Goal: Task Accomplishment & Management: Complete application form

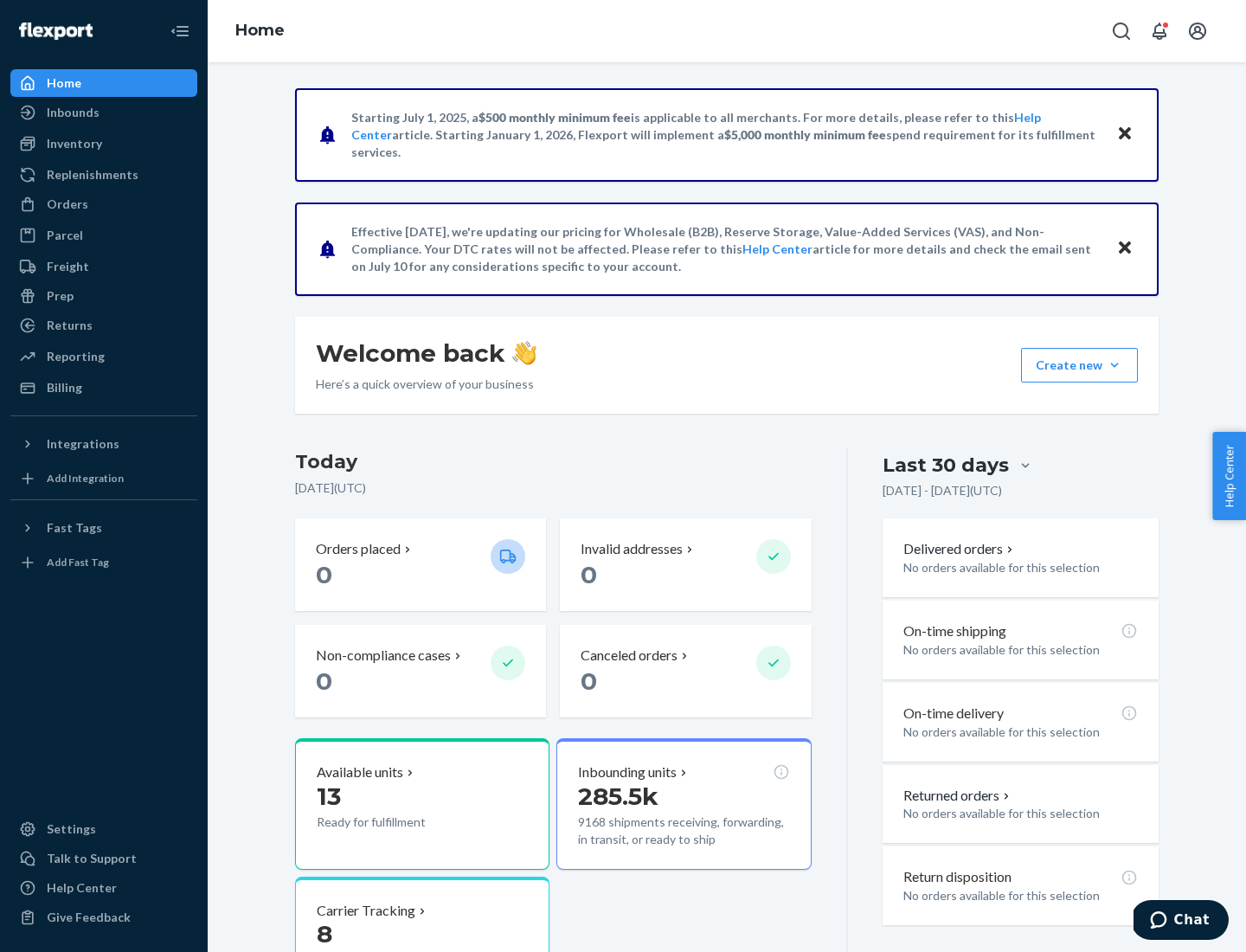
click at [1115, 366] on button "Create new Create new inbound Create new order Create new product" at bounding box center [1080, 366] width 116 height 35
click at [104, 113] on div "Inbounds" at bounding box center [104, 112] width 184 height 25
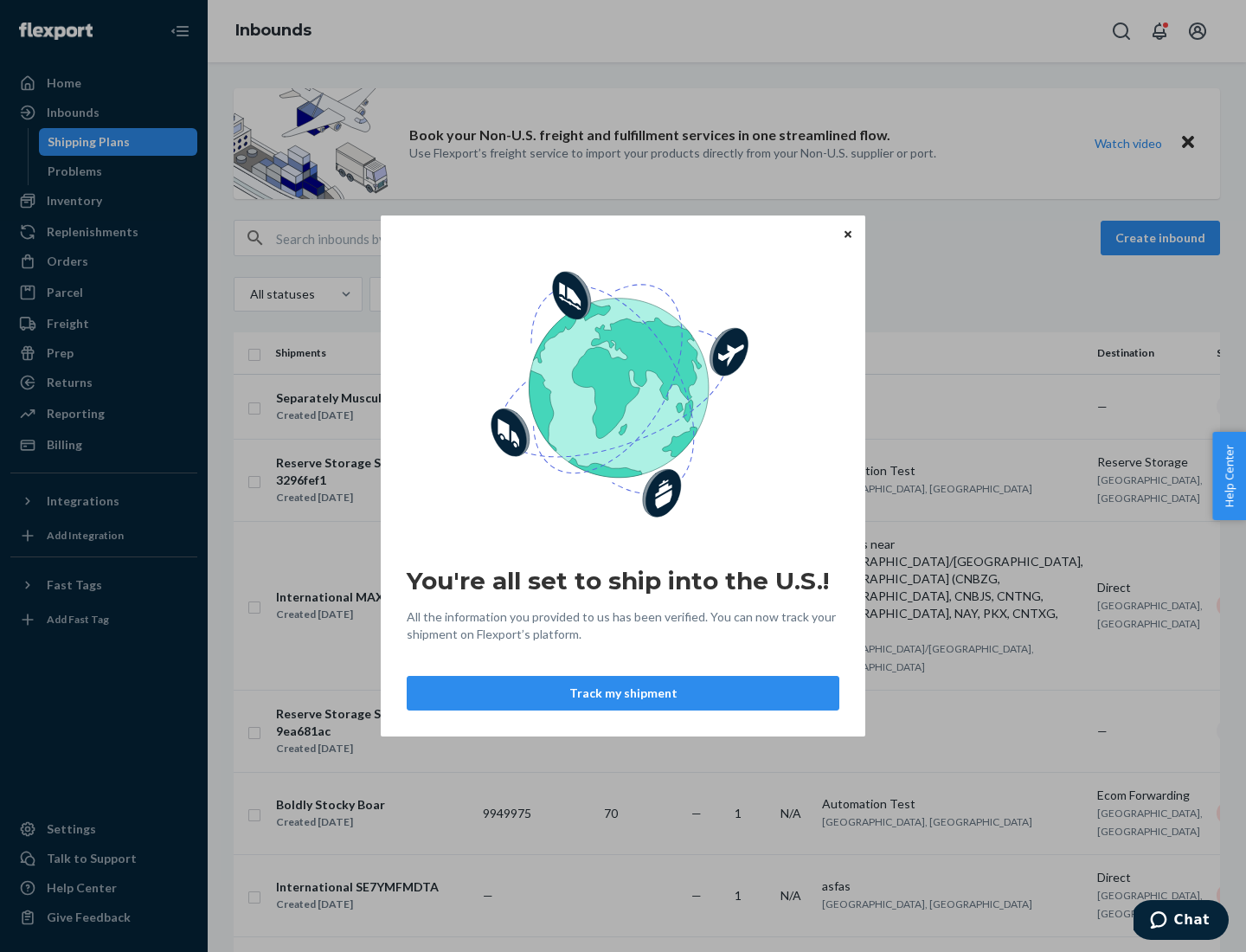
click at [623, 693] on button "Track my shipment" at bounding box center [623, 693] width 433 height 35
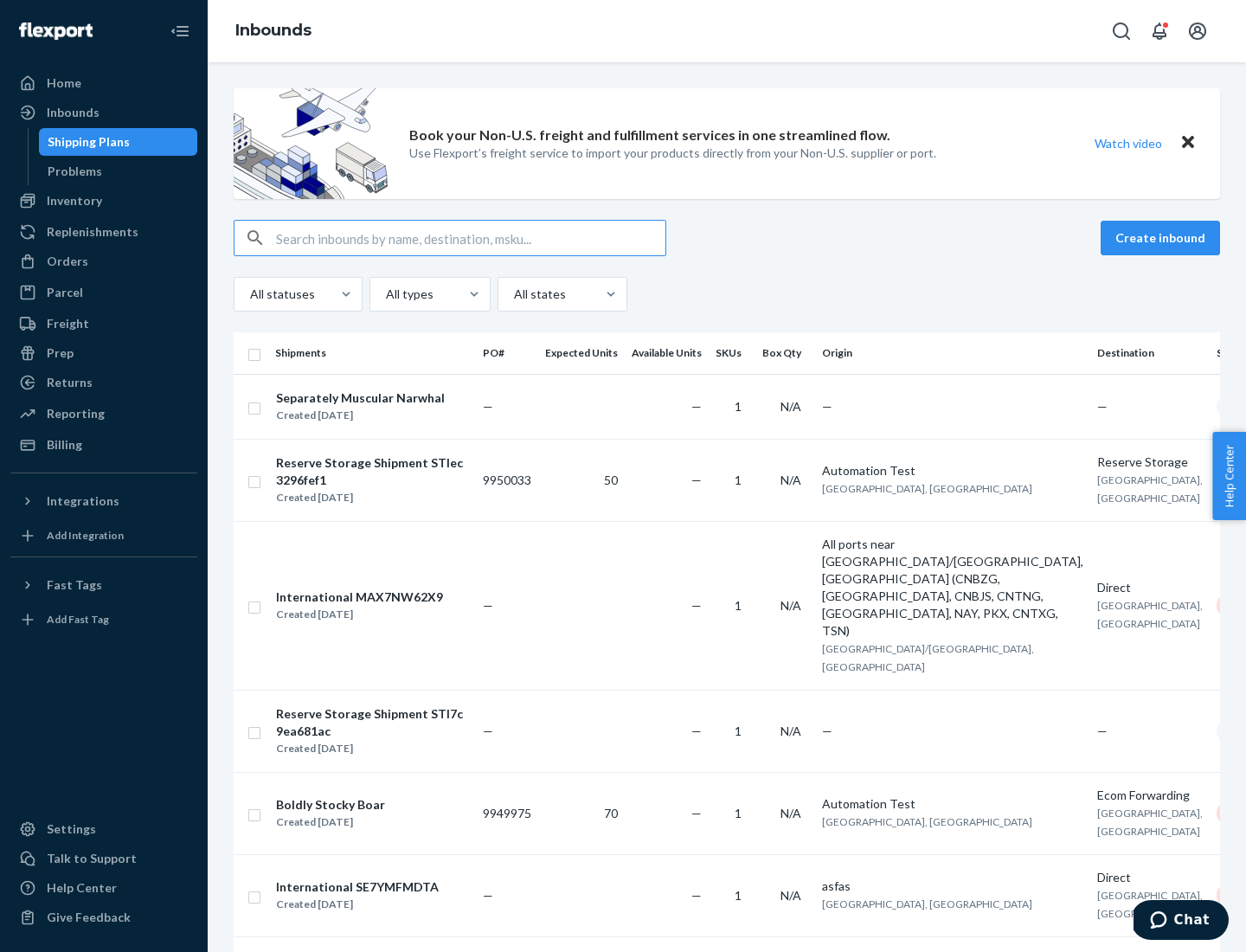
click at [1163, 238] on button "Create inbound" at bounding box center [1160, 238] width 119 height 35
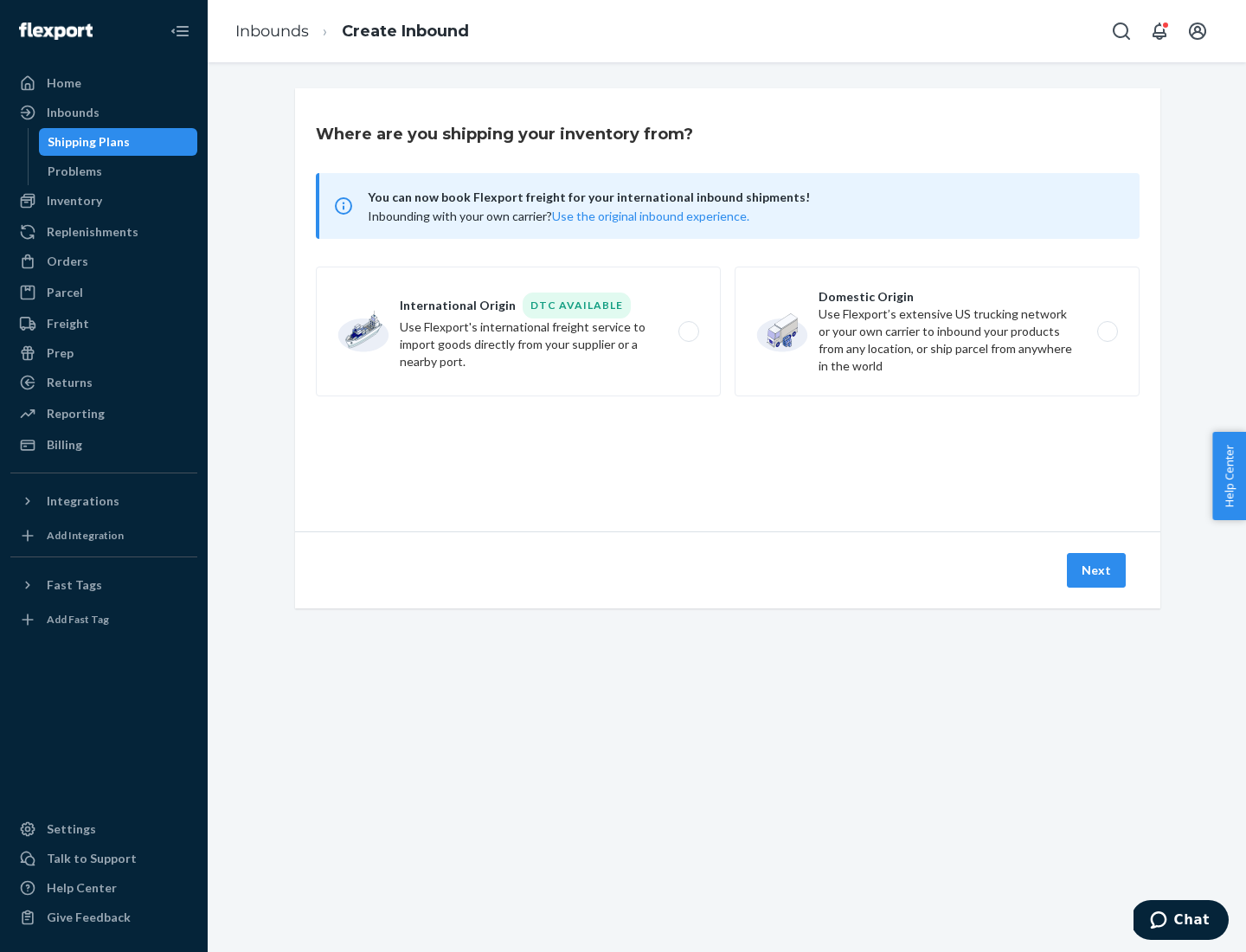
click at [518, 331] on label "International Origin DTC Available Use Flexport's international freight service…" at bounding box center [517, 331] width 405 height 130
click at [688, 331] on input "International Origin DTC Available Use Flexport's international freight service…" at bounding box center [694, 332] width 11 height 11
radio input "true"
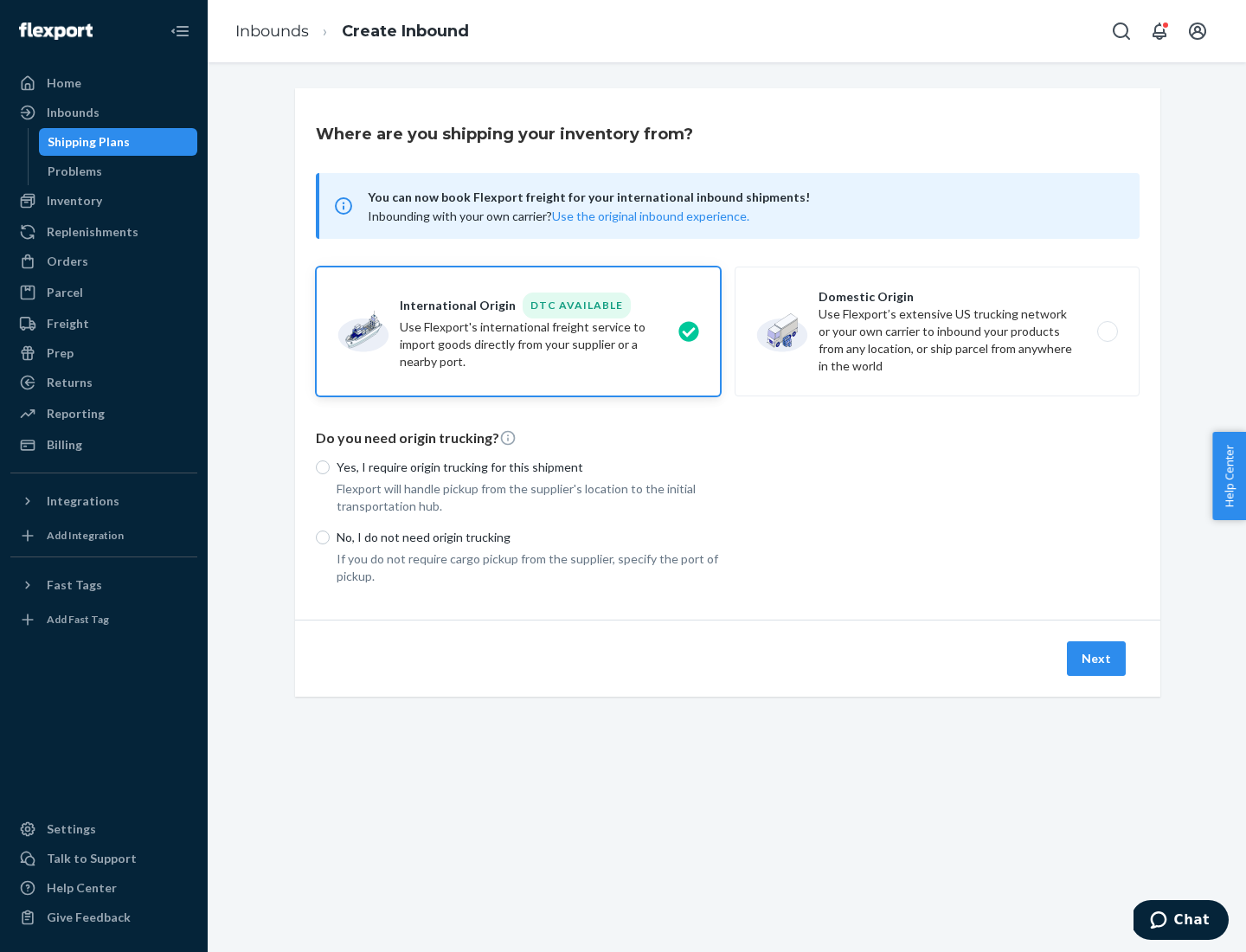
click at [528, 536] on p "No, I do not need origin trucking" at bounding box center [528, 536] width 385 height 17
click at [330, 536] on input "No, I do not need origin trucking" at bounding box center [322, 536] width 14 height 14
radio input "true"
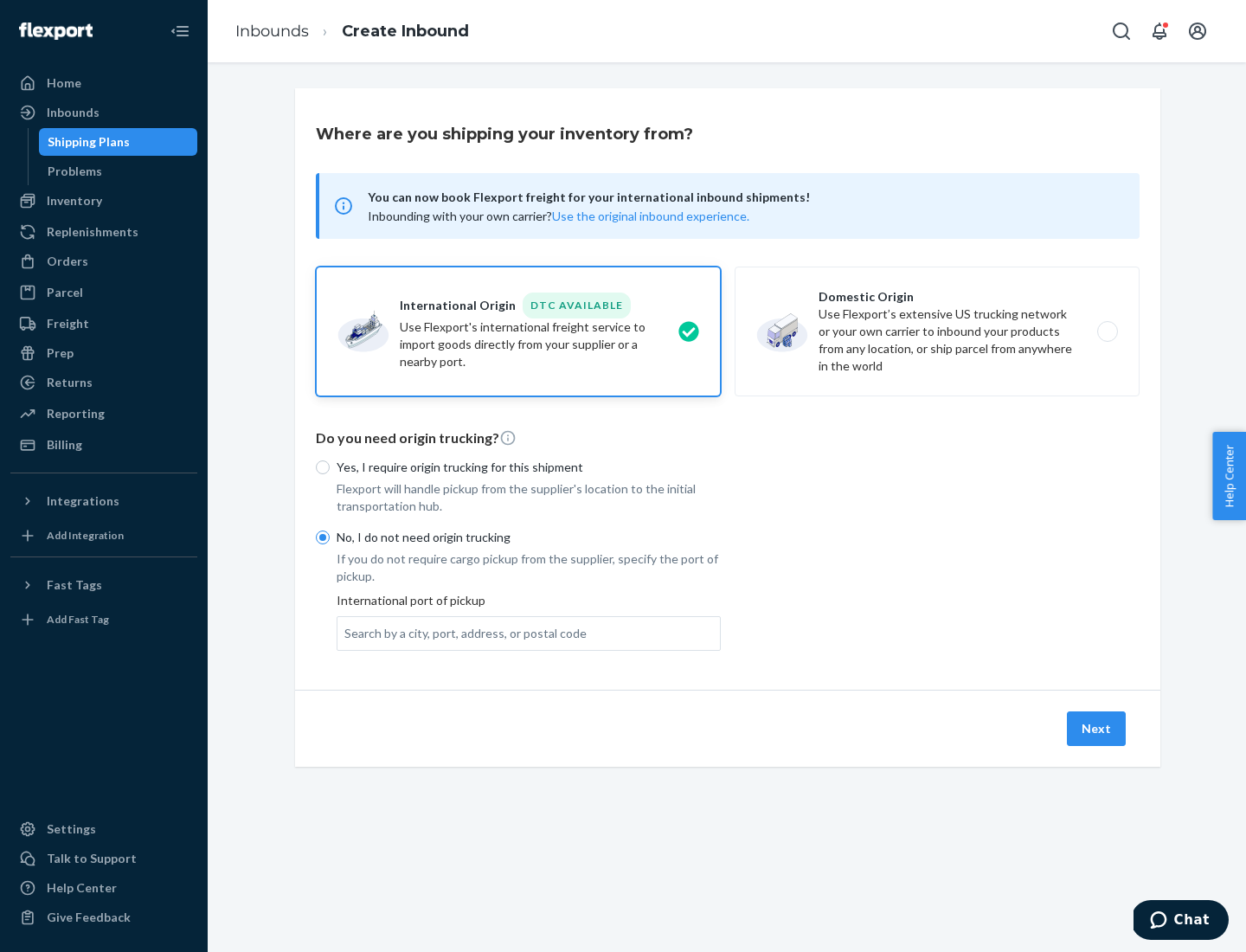
click at [461, 633] on div "Search by a city, port, address, or postal code" at bounding box center [466, 633] width 242 height 17
click at [347, 633] on input "Search by a city, port, address, or postal code" at bounding box center [346, 633] width 2 height 17
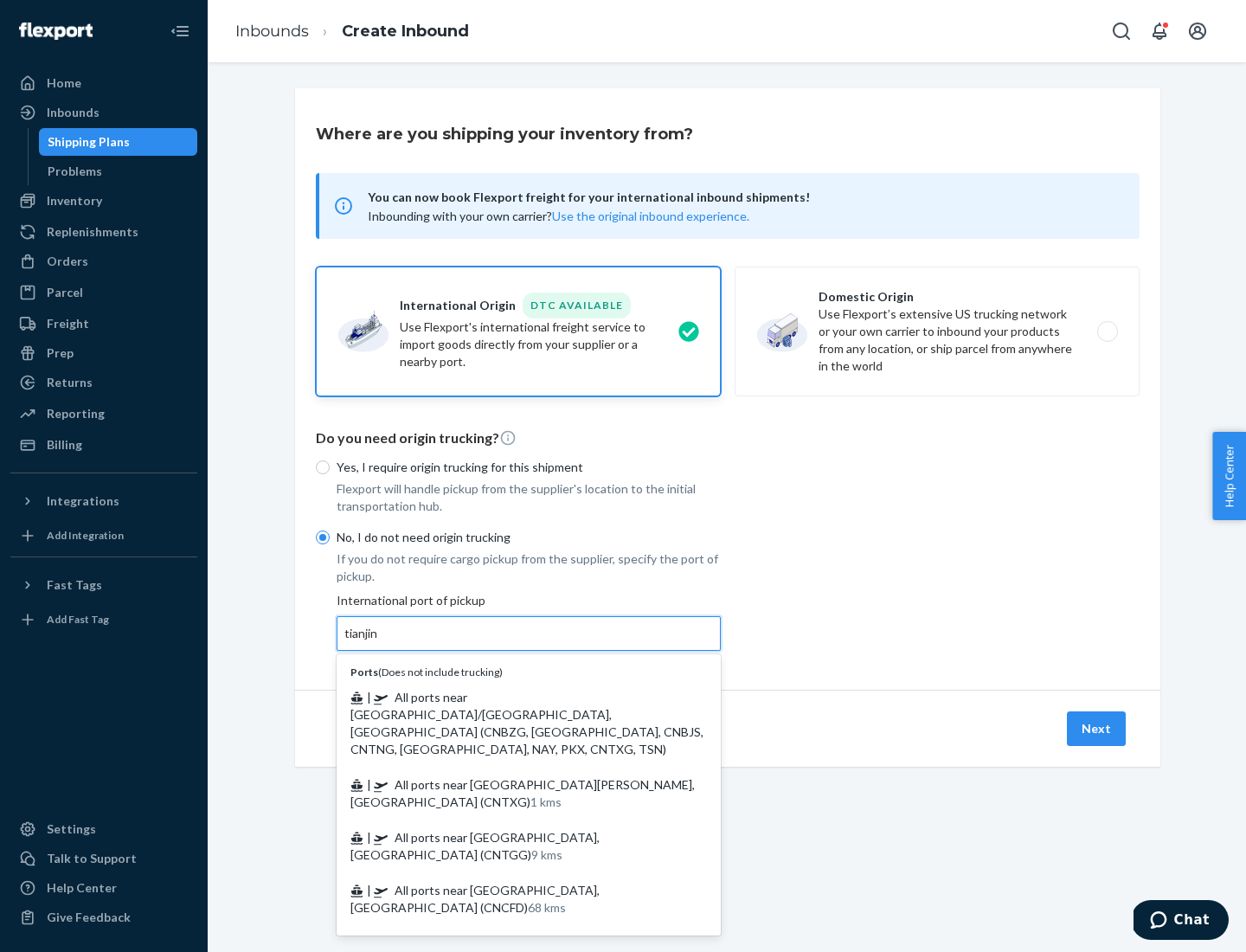
click at [511, 696] on span "| All ports near [GEOGRAPHIC_DATA]/[GEOGRAPHIC_DATA], [GEOGRAPHIC_DATA] (CNBZG,…" at bounding box center [527, 722] width 353 height 66
click at [380, 642] on input "tianjin" at bounding box center [362, 633] width 35 height 17
type input "All ports near [GEOGRAPHIC_DATA]/[GEOGRAPHIC_DATA], [GEOGRAPHIC_DATA] (CNBZG, […"
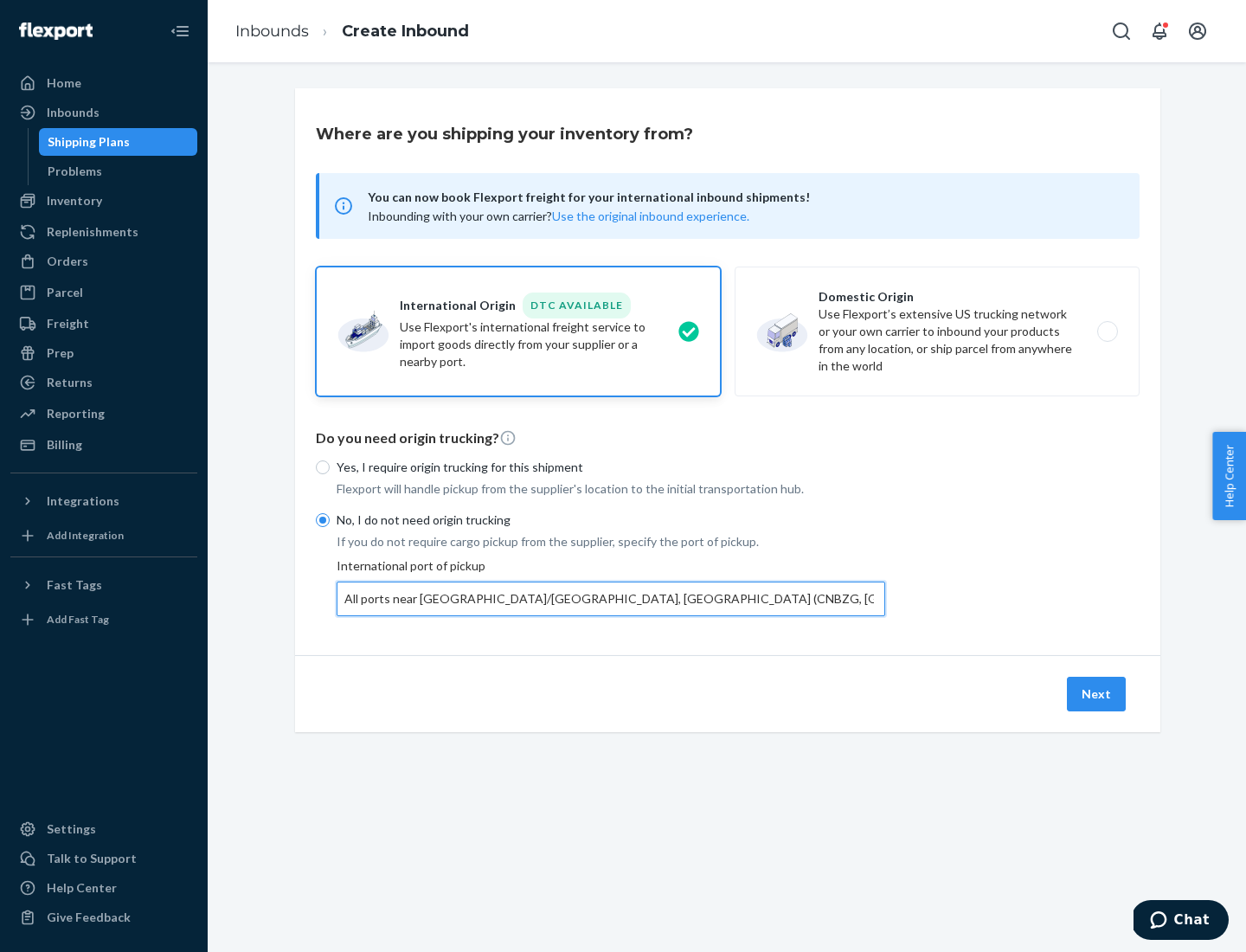
click at [1098, 693] on button "Next" at bounding box center [1096, 694] width 59 height 35
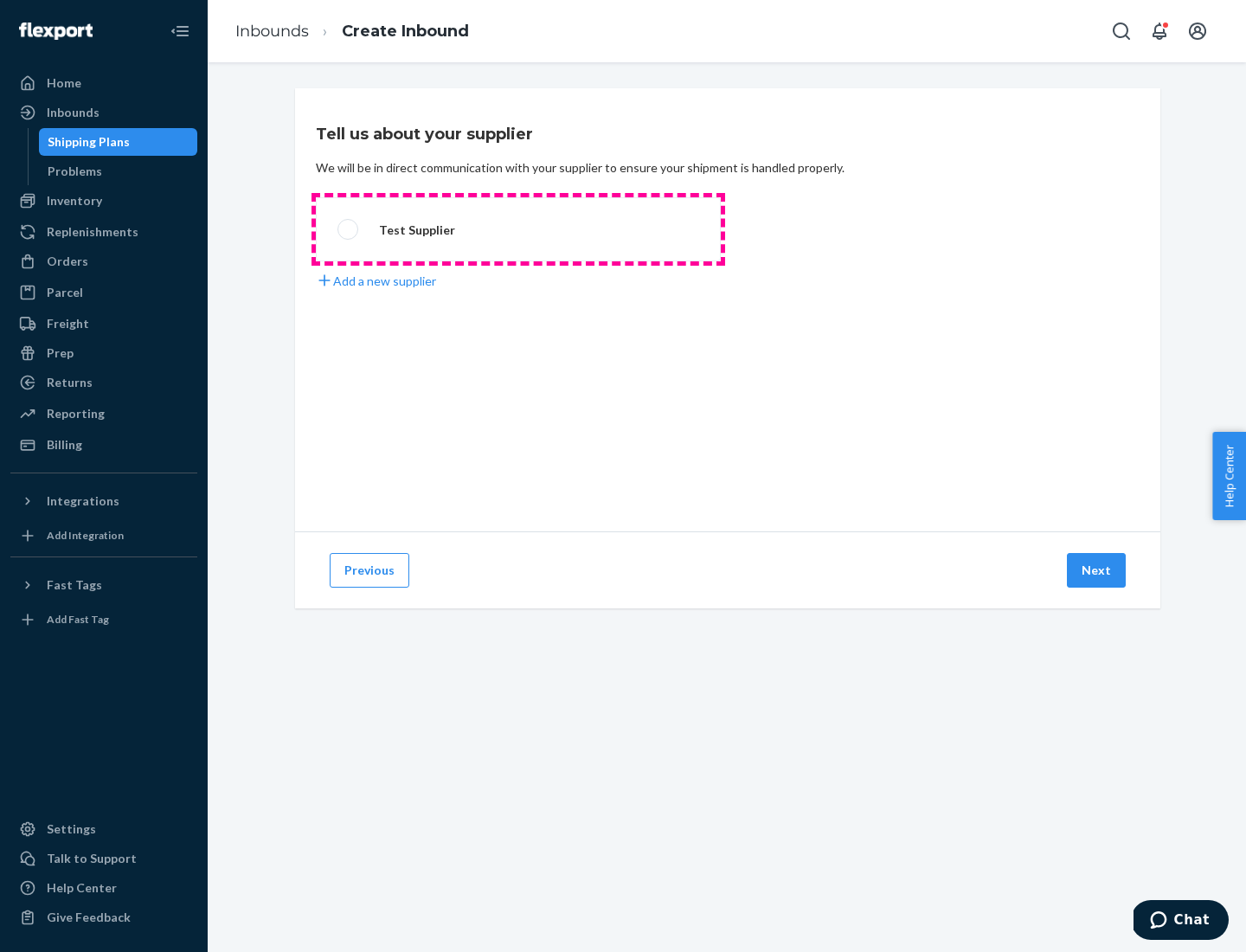
click at [518, 229] on label "Test Supplier" at bounding box center [517, 229] width 405 height 64
click at [348, 229] on input "Test Supplier" at bounding box center [343, 229] width 11 height 11
radio input "true"
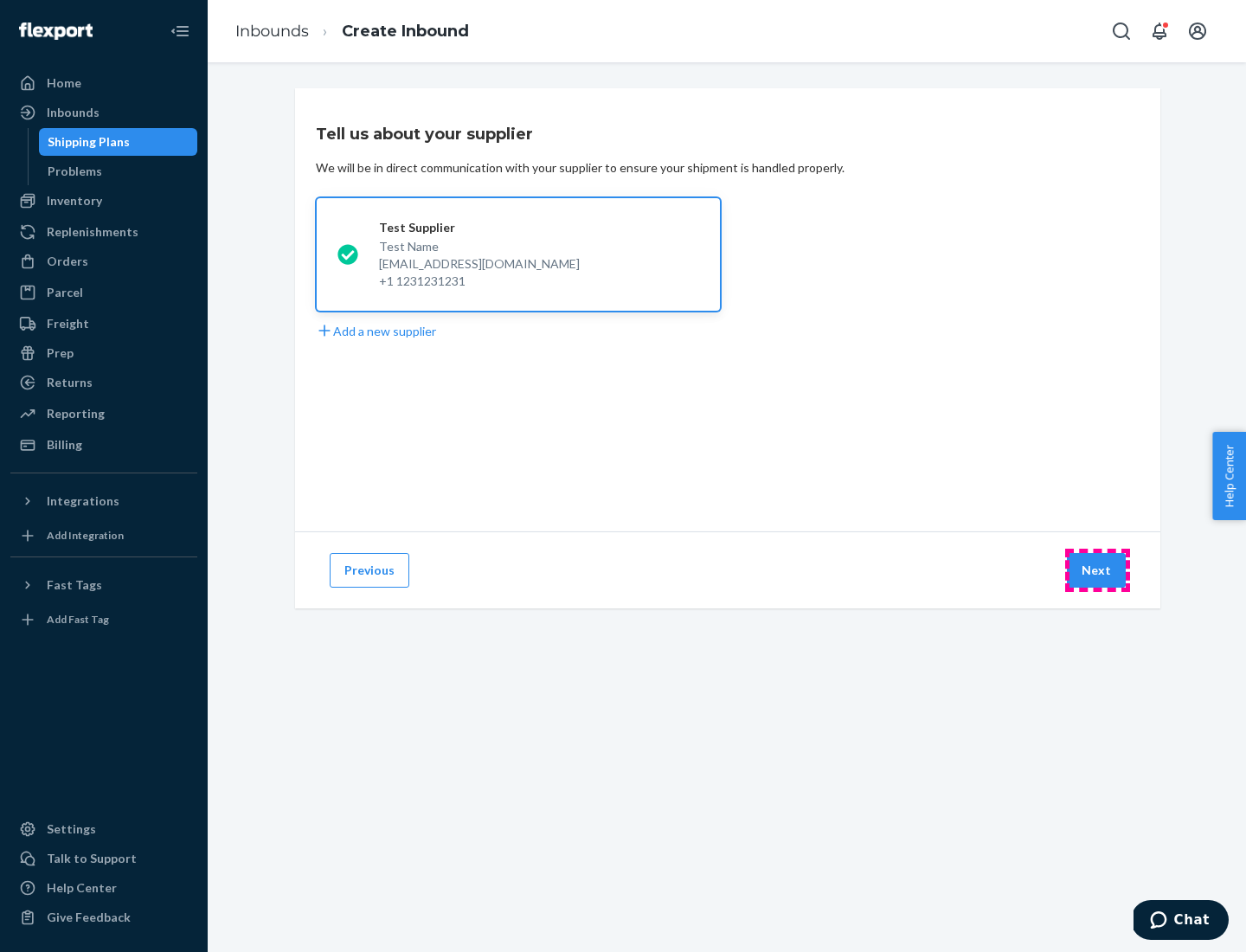
click at [1098, 570] on button "Next" at bounding box center [1096, 570] width 59 height 35
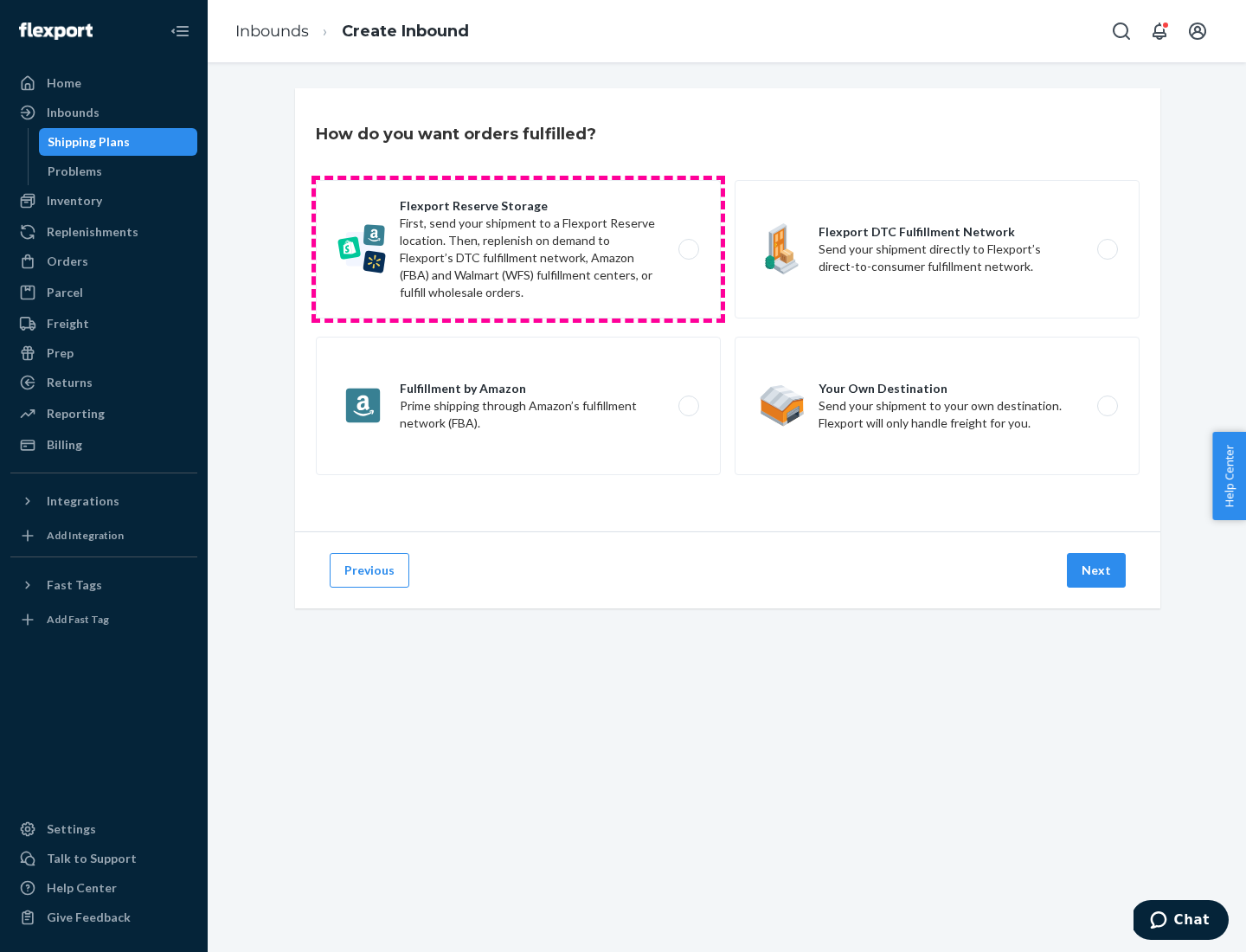
click at [518, 249] on label "Flexport Reserve Storage First, send your shipment to a Flexport Reserve locati…" at bounding box center [517, 249] width 405 height 138
click at [688, 249] on input "Flexport Reserve Storage First, send your shipment to a Flexport Reserve locati…" at bounding box center [694, 249] width 11 height 11
radio input "true"
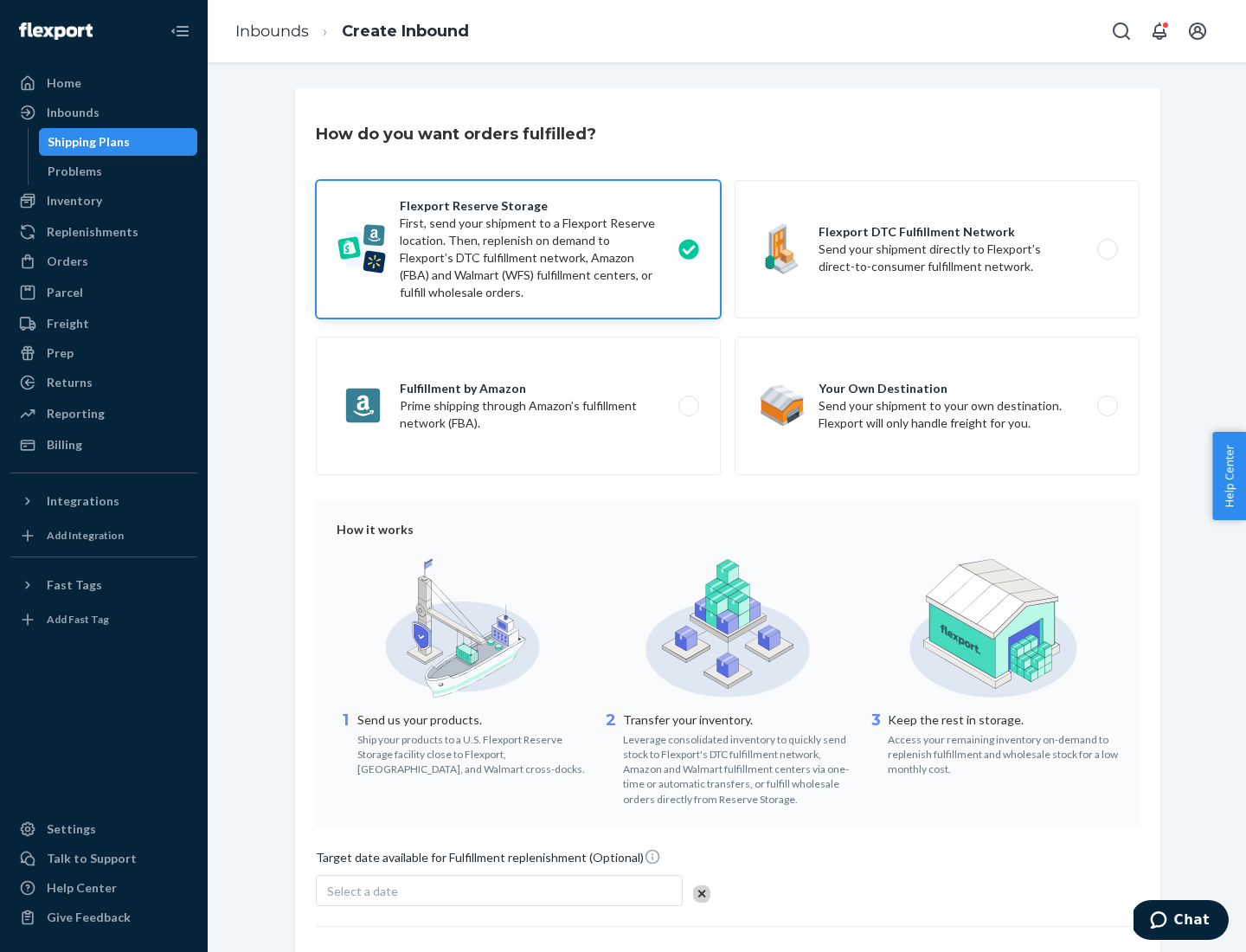
scroll to position [142, 0]
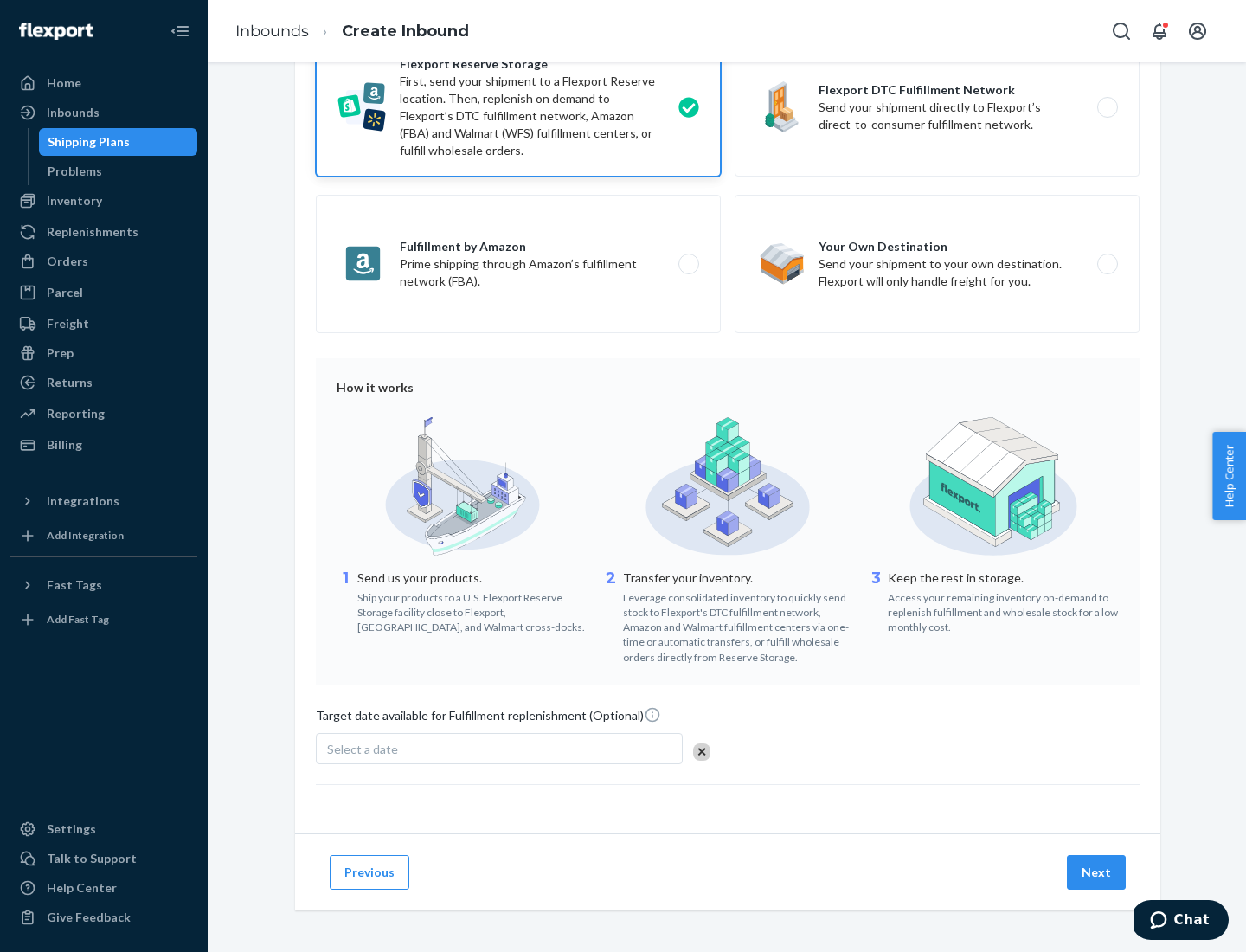
click at [1098, 871] on button "Next" at bounding box center [1096, 872] width 59 height 35
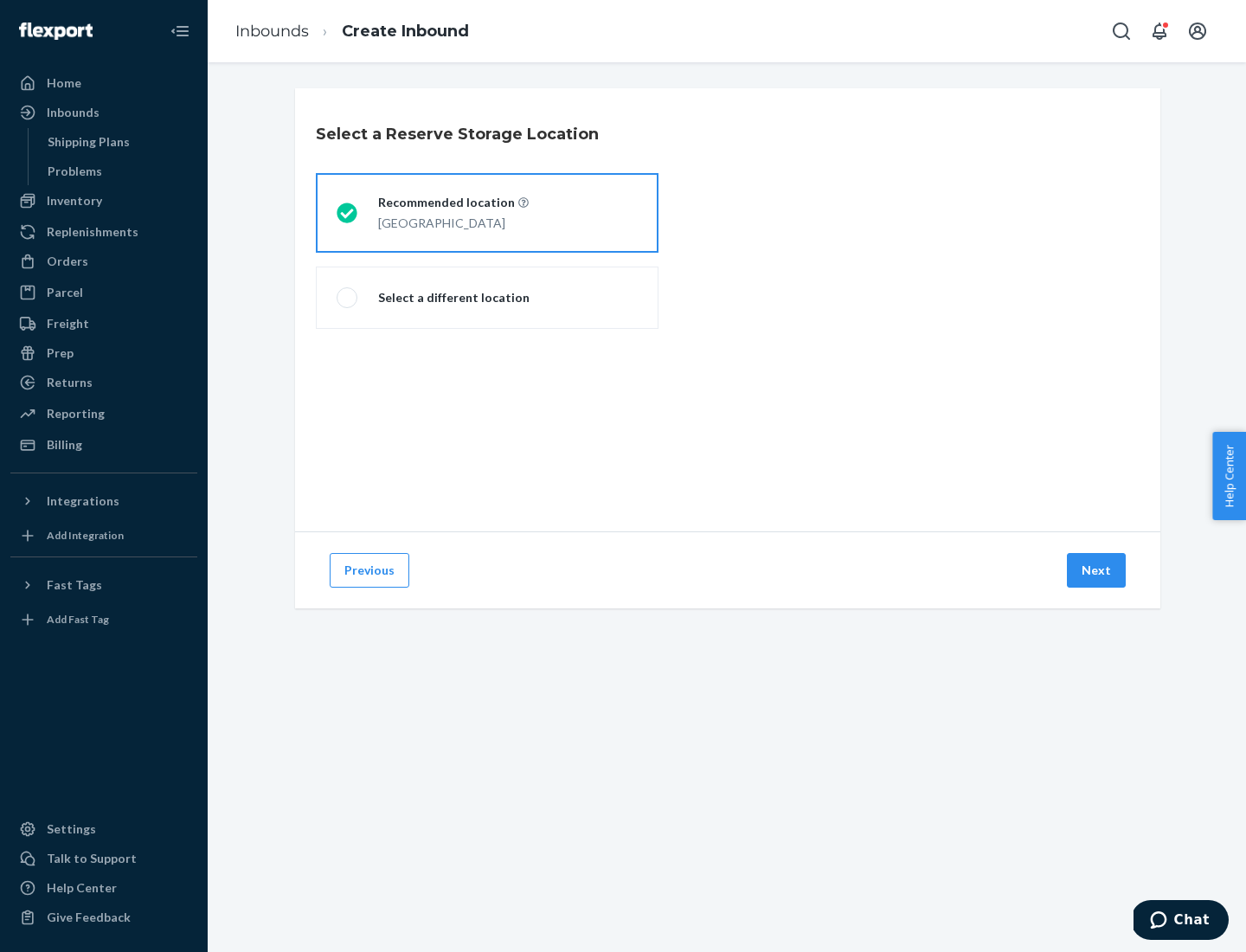
click at [487, 213] on div "[GEOGRAPHIC_DATA]" at bounding box center [454, 221] width 151 height 21
click at [348, 213] on input "Recommended location [GEOGRAPHIC_DATA]" at bounding box center [342, 213] width 11 height 11
click at [1098, 570] on button "Next" at bounding box center [1096, 570] width 59 height 35
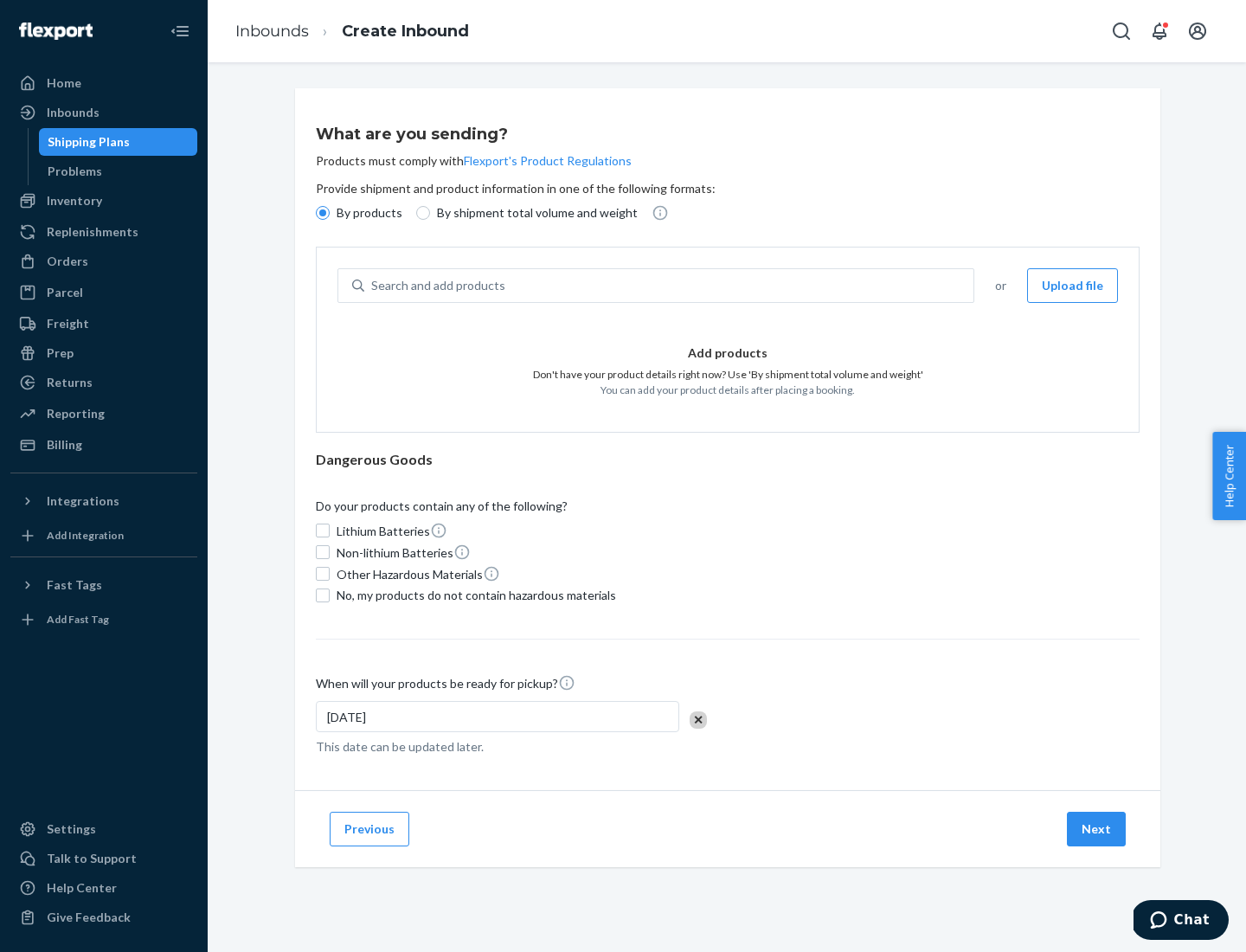
click at [670, 286] on div "Search and add products" at bounding box center [669, 286] width 609 height 31
click at [373, 286] on input "Search and add products" at bounding box center [372, 286] width 2 height 17
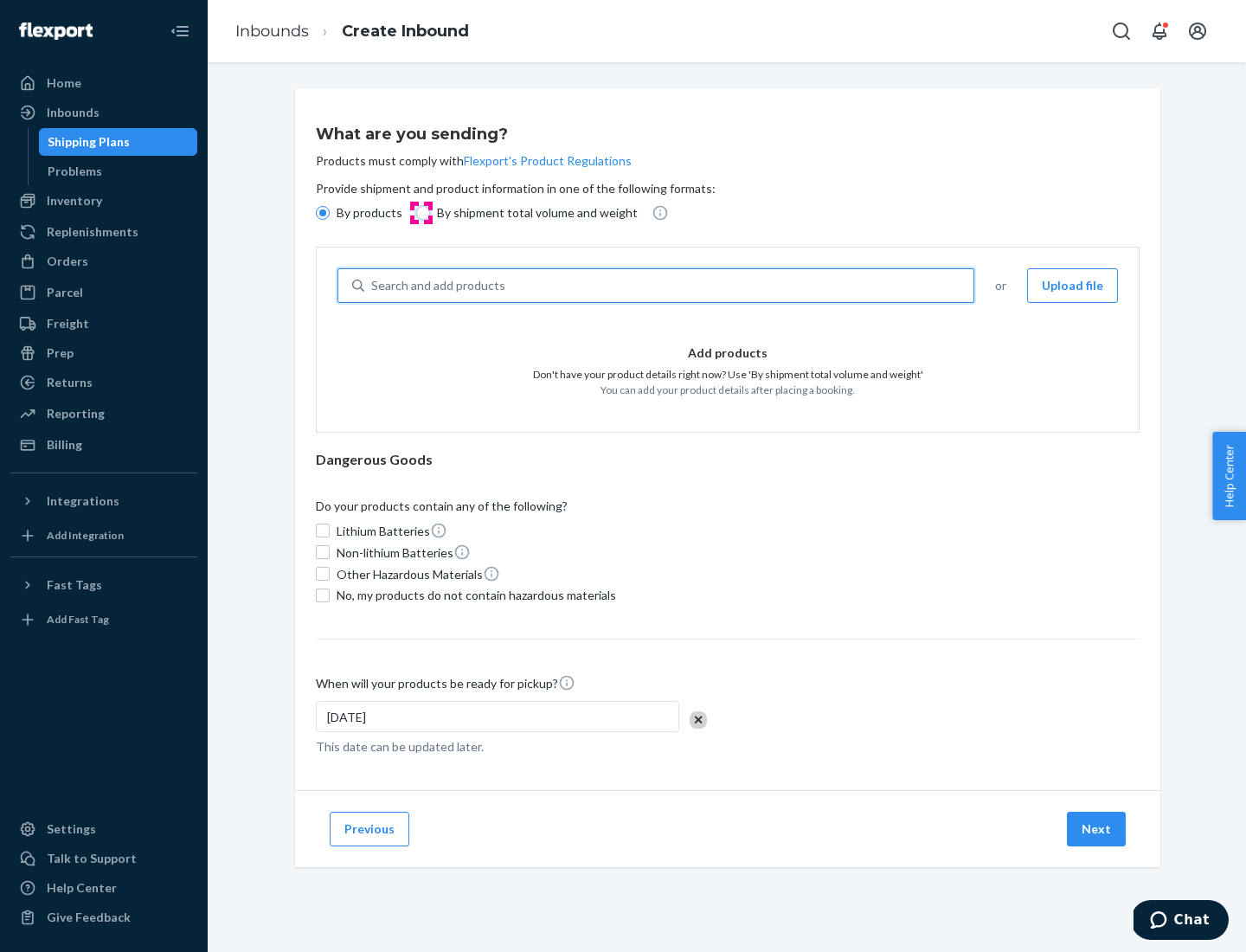
click at [420, 213] on input "By shipment total volume and weight" at bounding box center [423, 212] width 14 height 14
radio input "true"
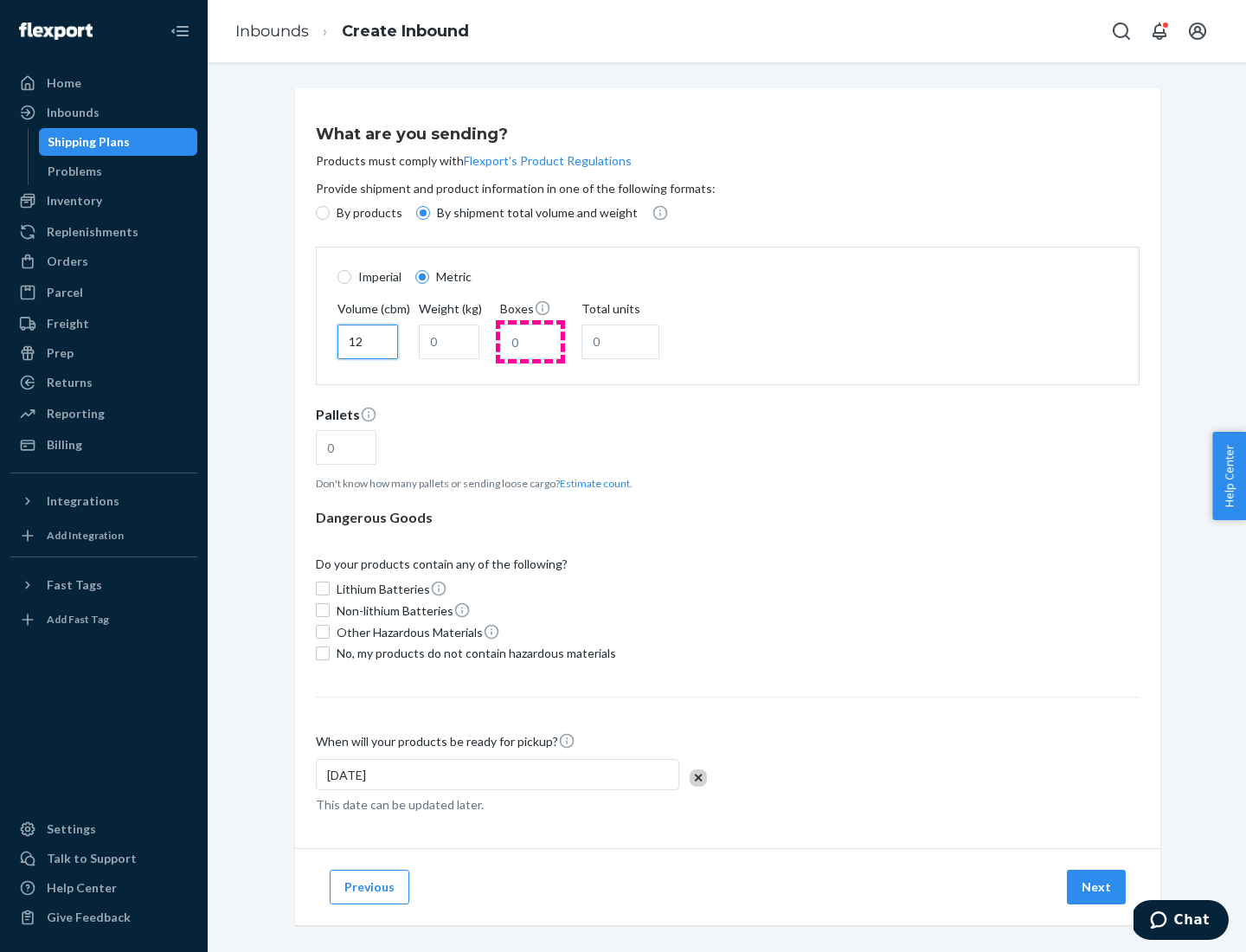
type input "12"
type input "22"
type input "222"
type input "121"
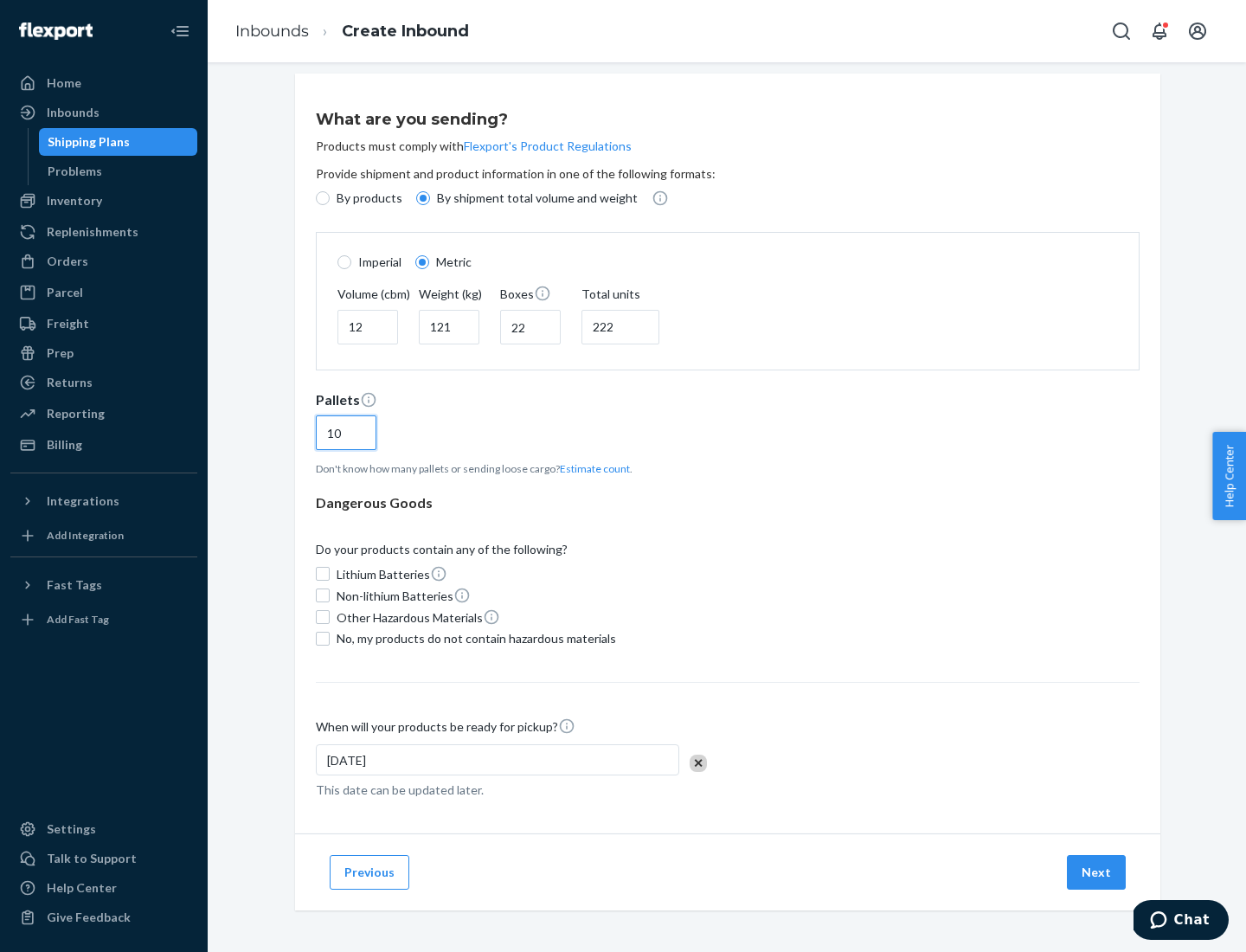
type input "10"
click at [474, 637] on span "No, my products do not contain hazardous materials" at bounding box center [476, 638] width 279 height 17
click at [330, 637] on input "No, my products do not contain hazardous materials" at bounding box center [322, 638] width 14 height 14
checkbox input "true"
click at [1098, 871] on button "Next" at bounding box center [1096, 872] width 59 height 35
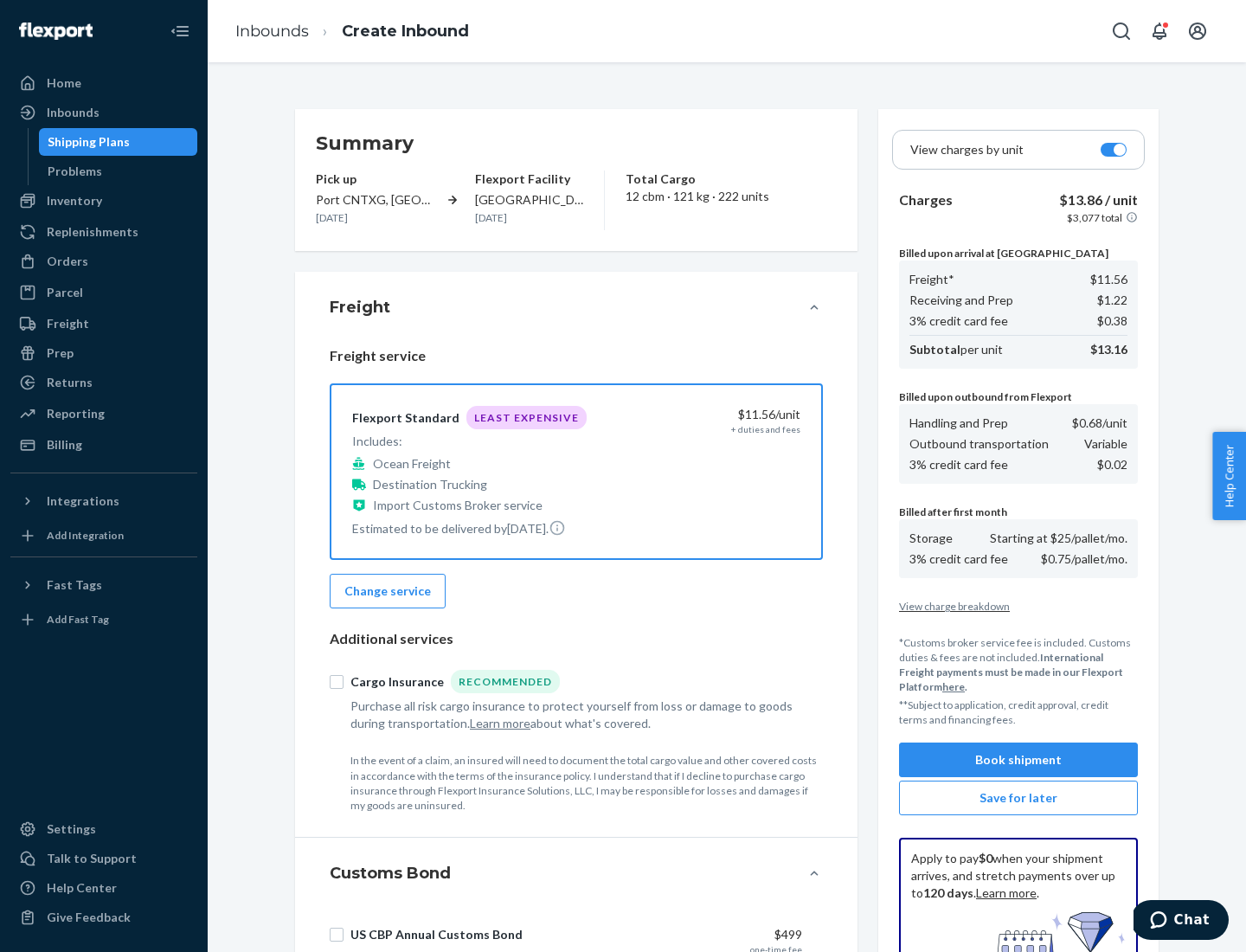
scroll to position [253, 0]
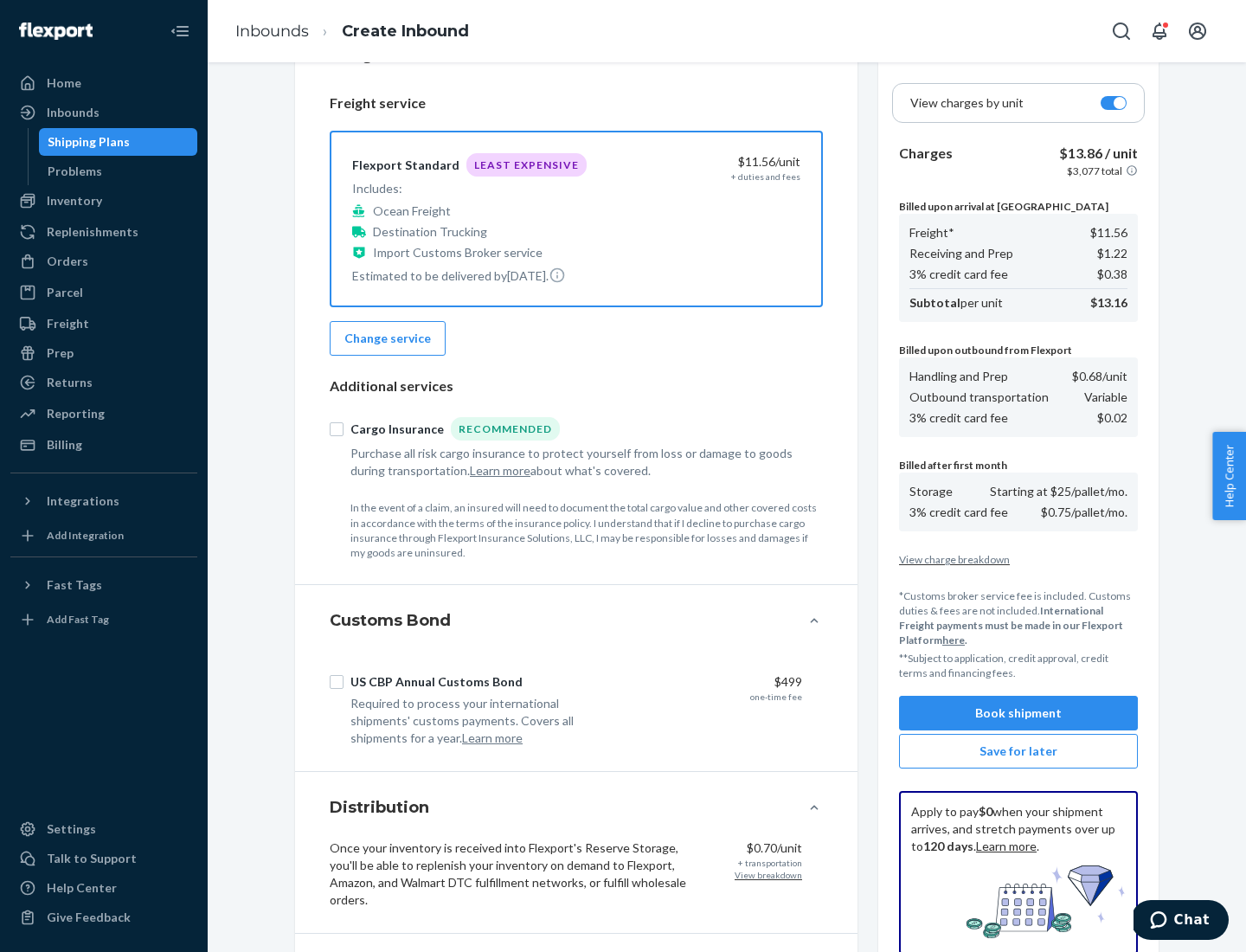
click at [1019, 713] on button "Book shipment" at bounding box center [1019, 713] width 239 height 35
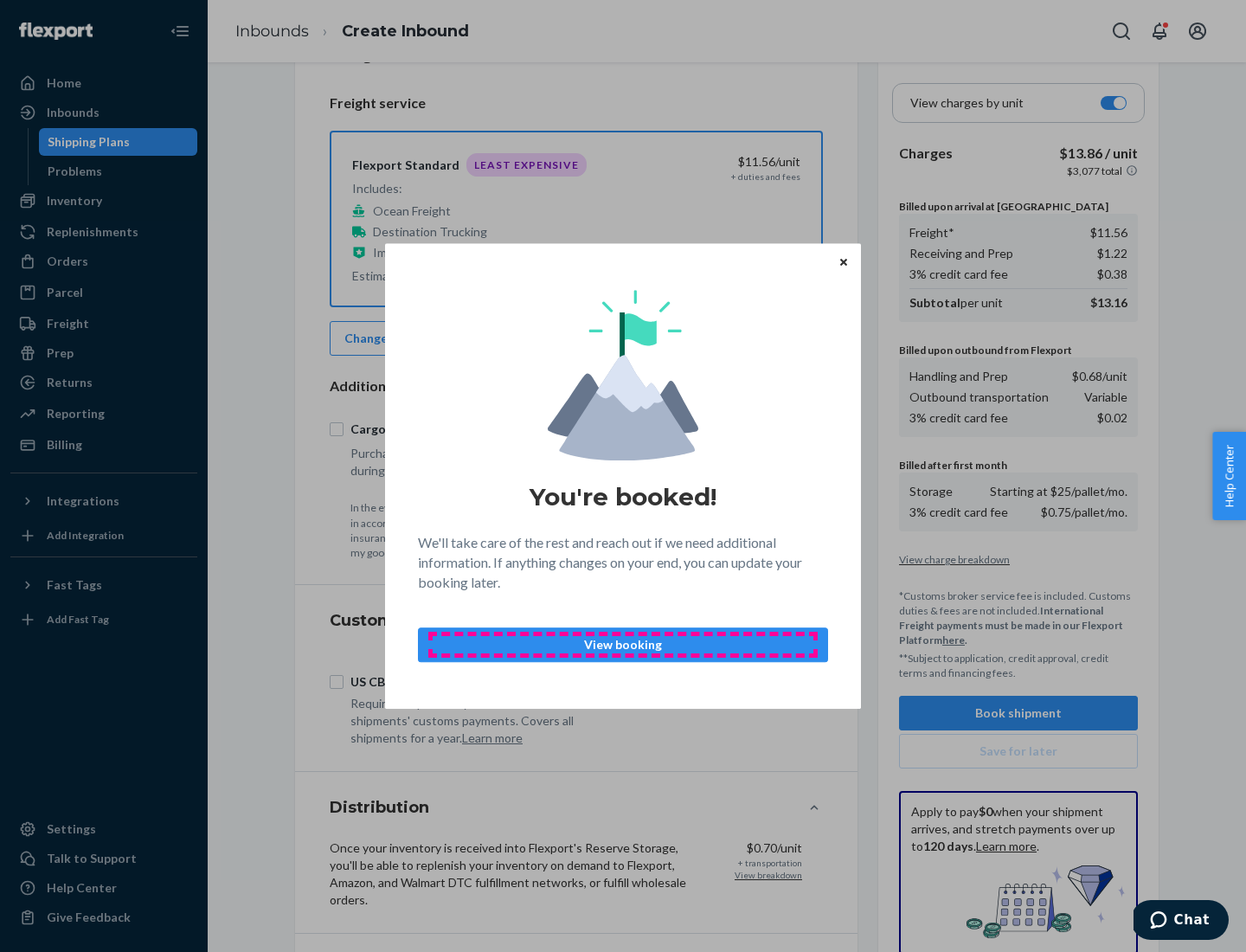
click at [623, 644] on p "View booking" at bounding box center [623, 644] width 381 height 17
